Goal: Use online tool/utility: Use online tool/utility

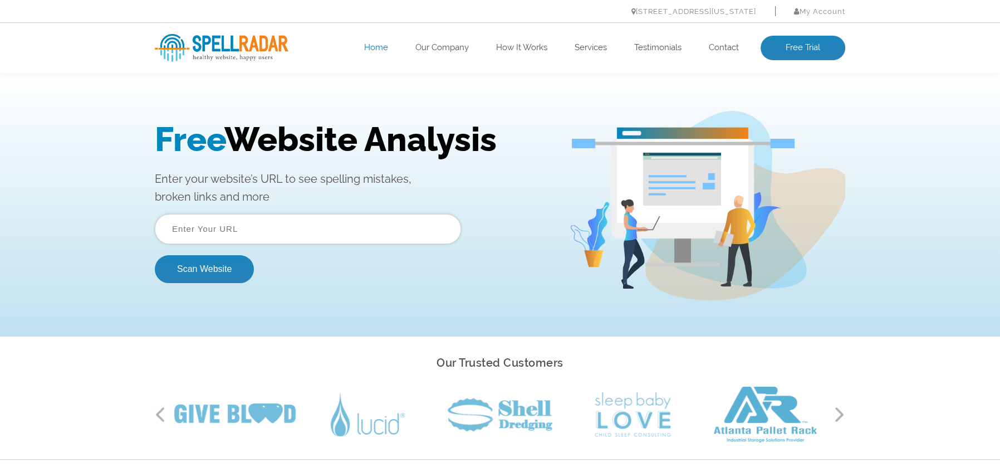
click at [234, 232] on input "text" at bounding box center [308, 229] width 306 height 30
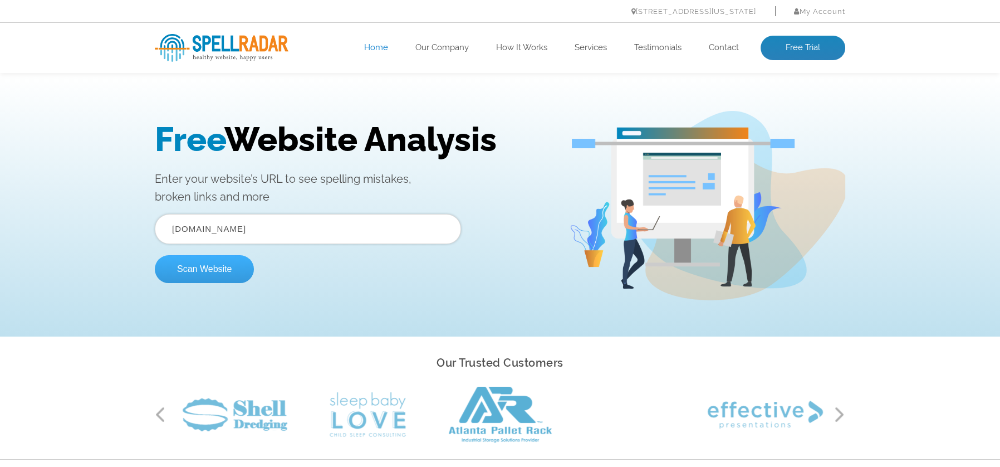
type input "crestmontlandtrust.org"
click at [217, 271] on button "Scan Website" at bounding box center [204, 269] width 99 height 28
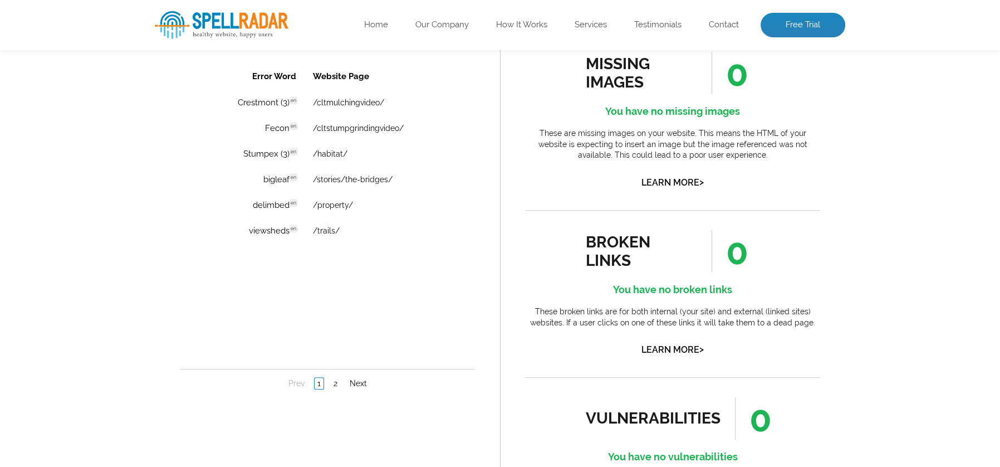
scroll to position [809, 0]
click at [352, 380] on link "Next" at bounding box center [358, 384] width 23 height 11
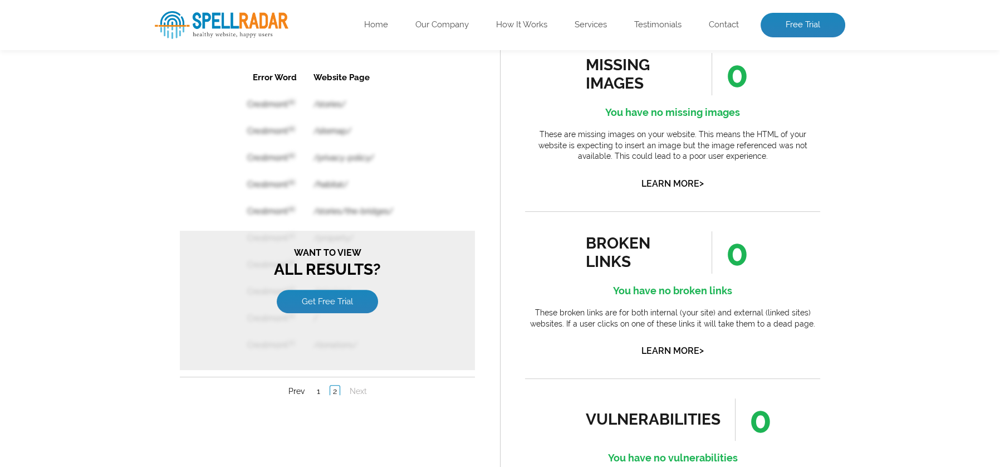
scroll to position [0, 0]
click at [317, 385] on link "1" at bounding box center [318, 390] width 9 height 11
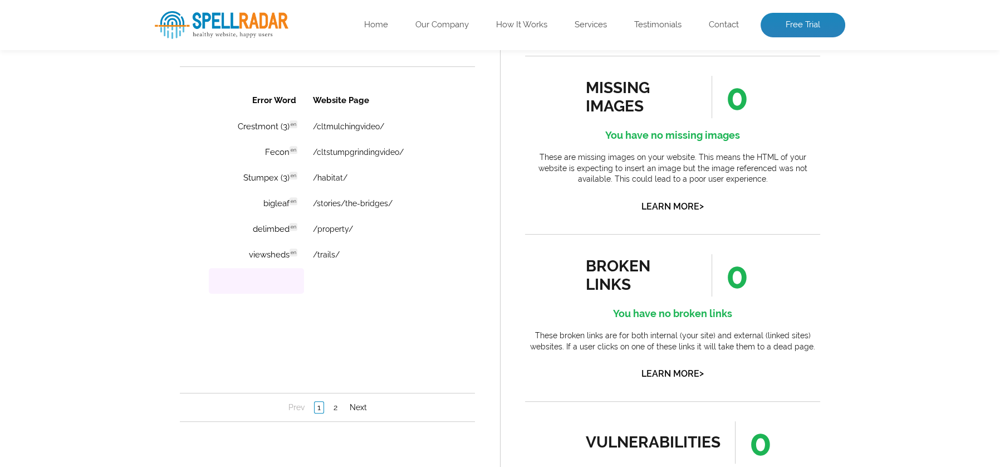
scroll to position [793, 0]
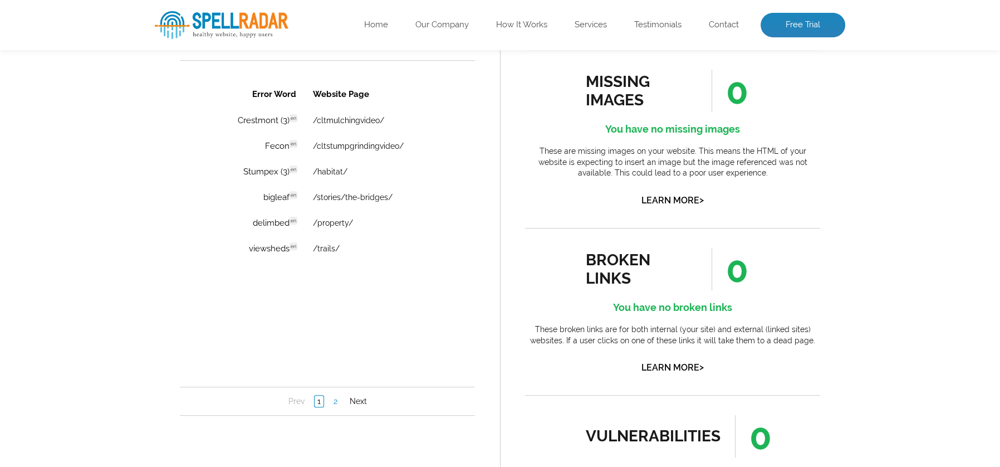
click at [335, 396] on link "2" at bounding box center [335, 400] width 9 height 11
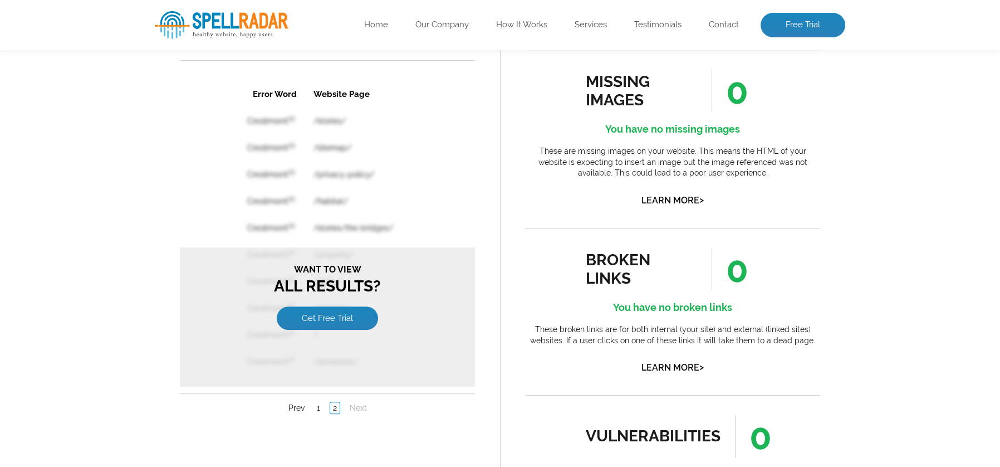
scroll to position [0, 0]
click at [295, 404] on link "Prev" at bounding box center [297, 407] width 22 height 11
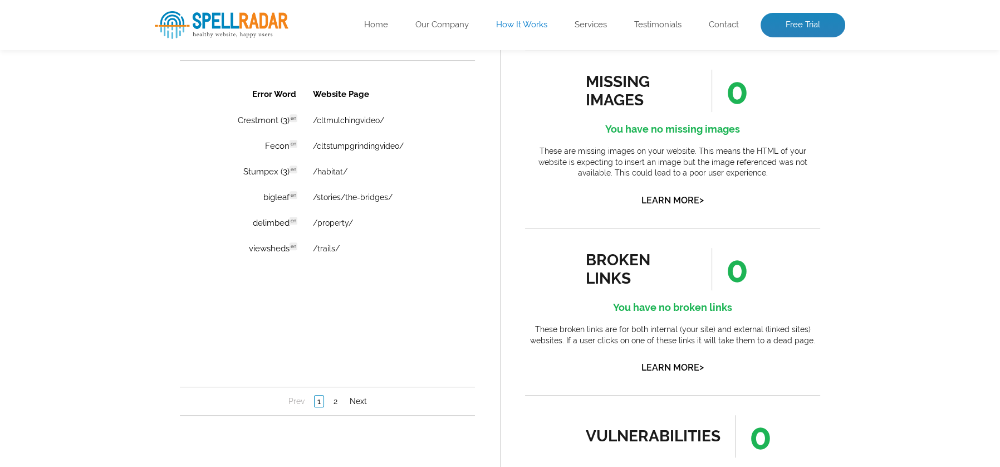
click at [533, 24] on link "How It Works" at bounding box center [521, 24] width 51 height 11
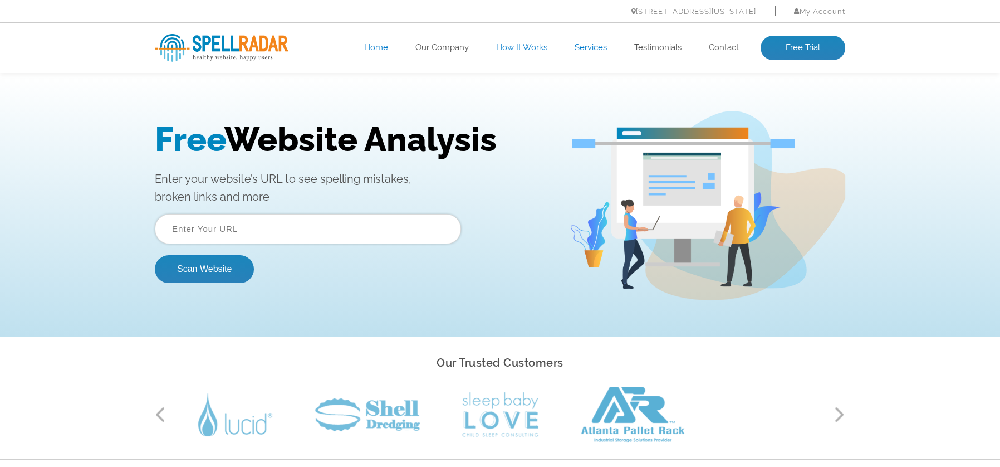
click at [587, 51] on link "Services" at bounding box center [591, 47] width 32 height 11
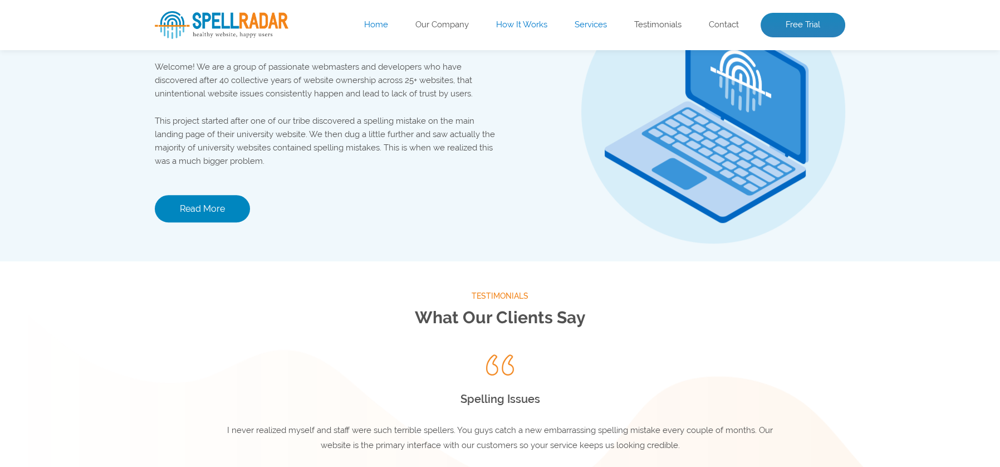
scroll to position [1257, 0]
